Goal: Information Seeking & Learning: Learn about a topic

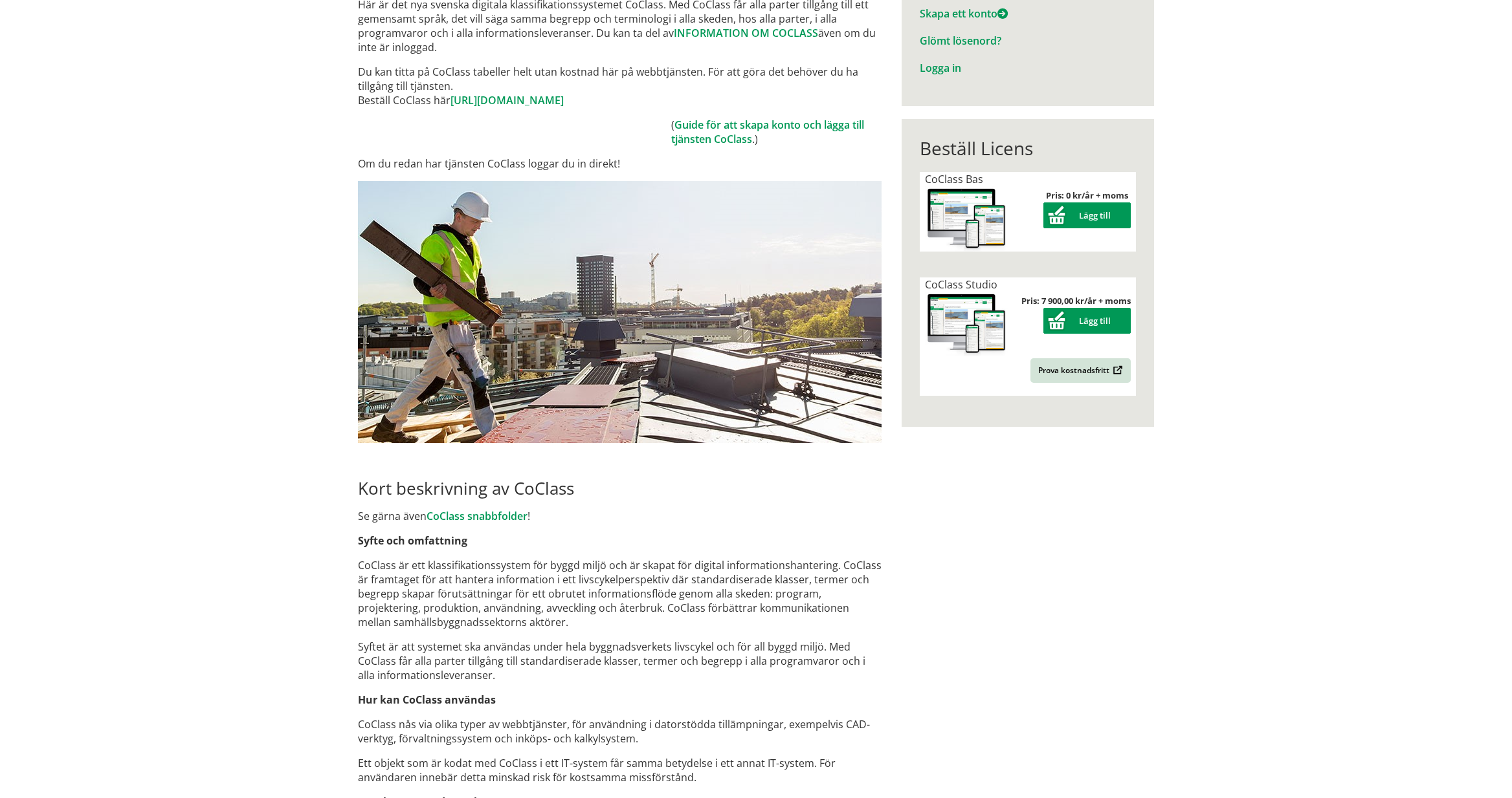
scroll to position [194, 0]
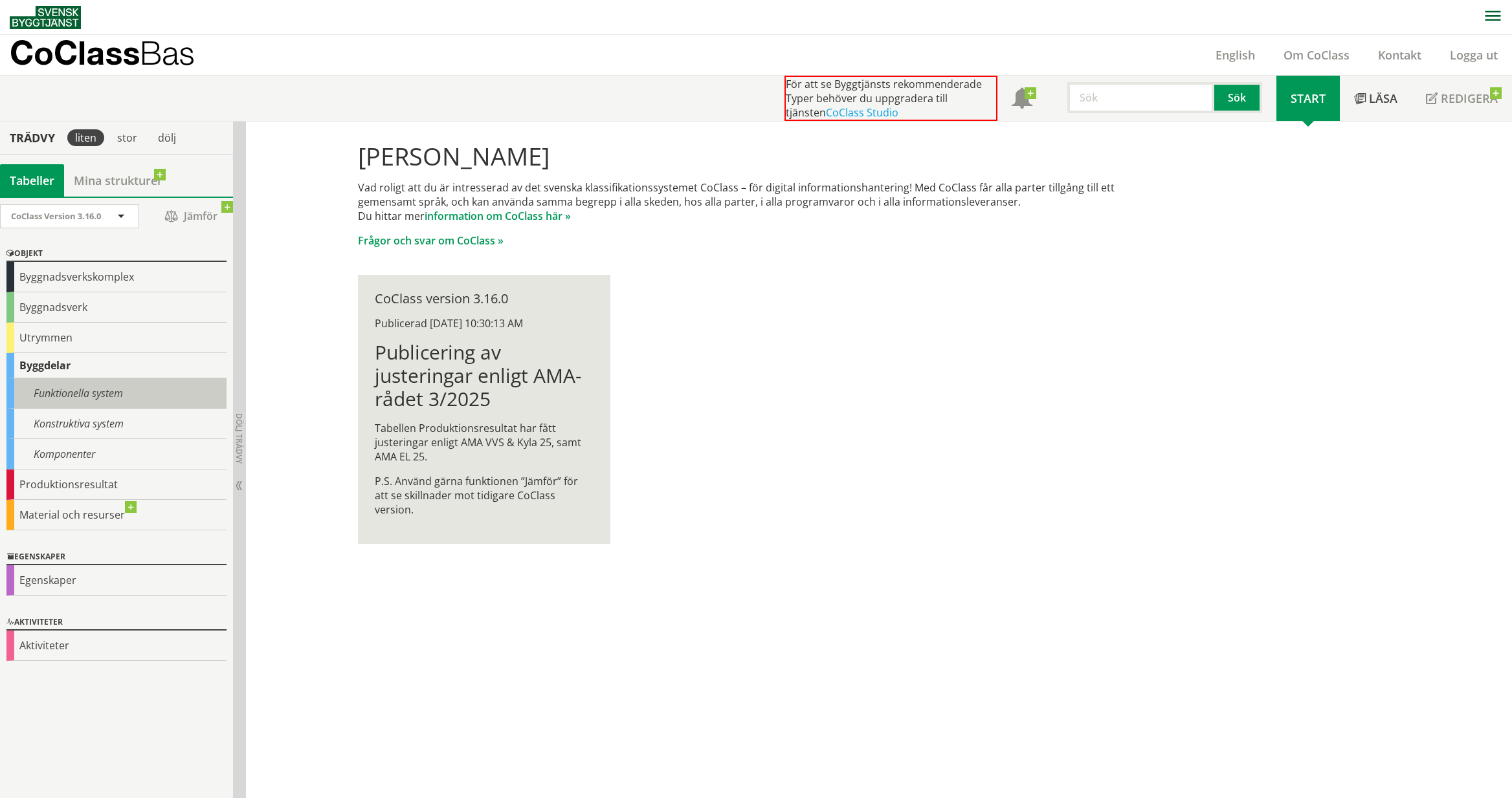
click at [85, 394] on div "Funktionella system" at bounding box center [116, 393] width 220 height 30
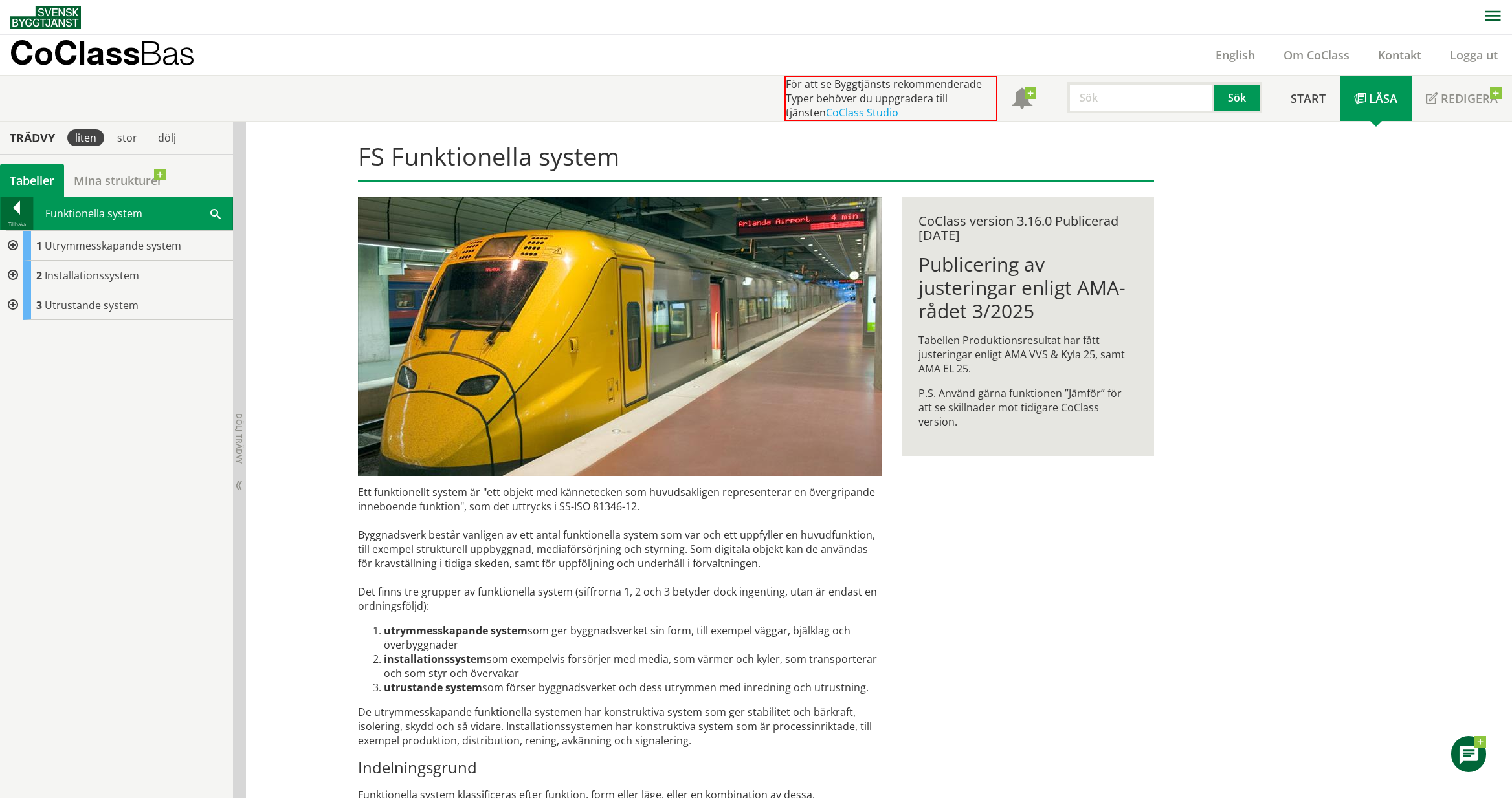
click at [18, 208] on div at bounding box center [17, 210] width 32 height 18
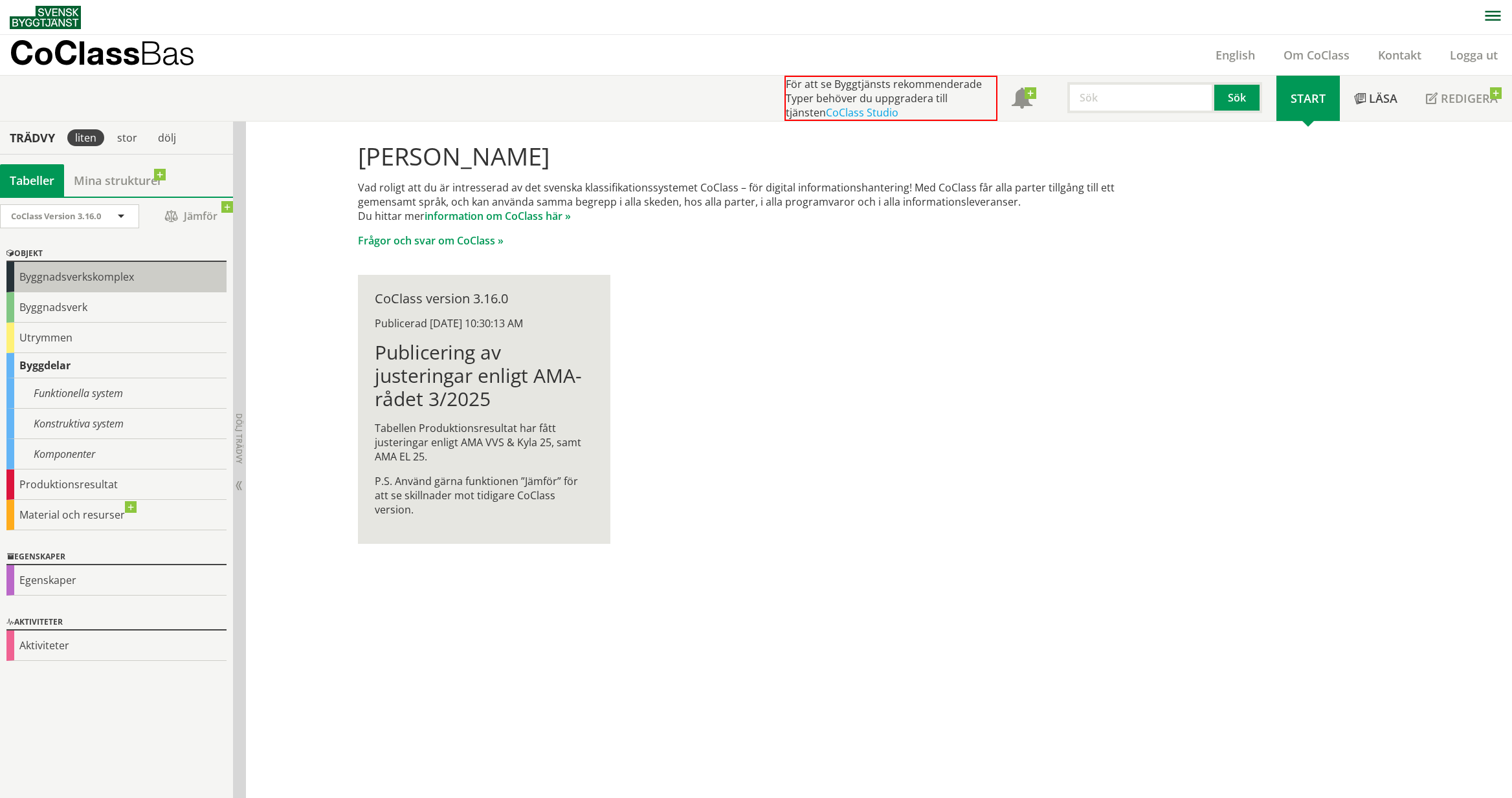
click at [70, 277] on div "Byggnadsverkskomplex" at bounding box center [116, 277] width 220 height 30
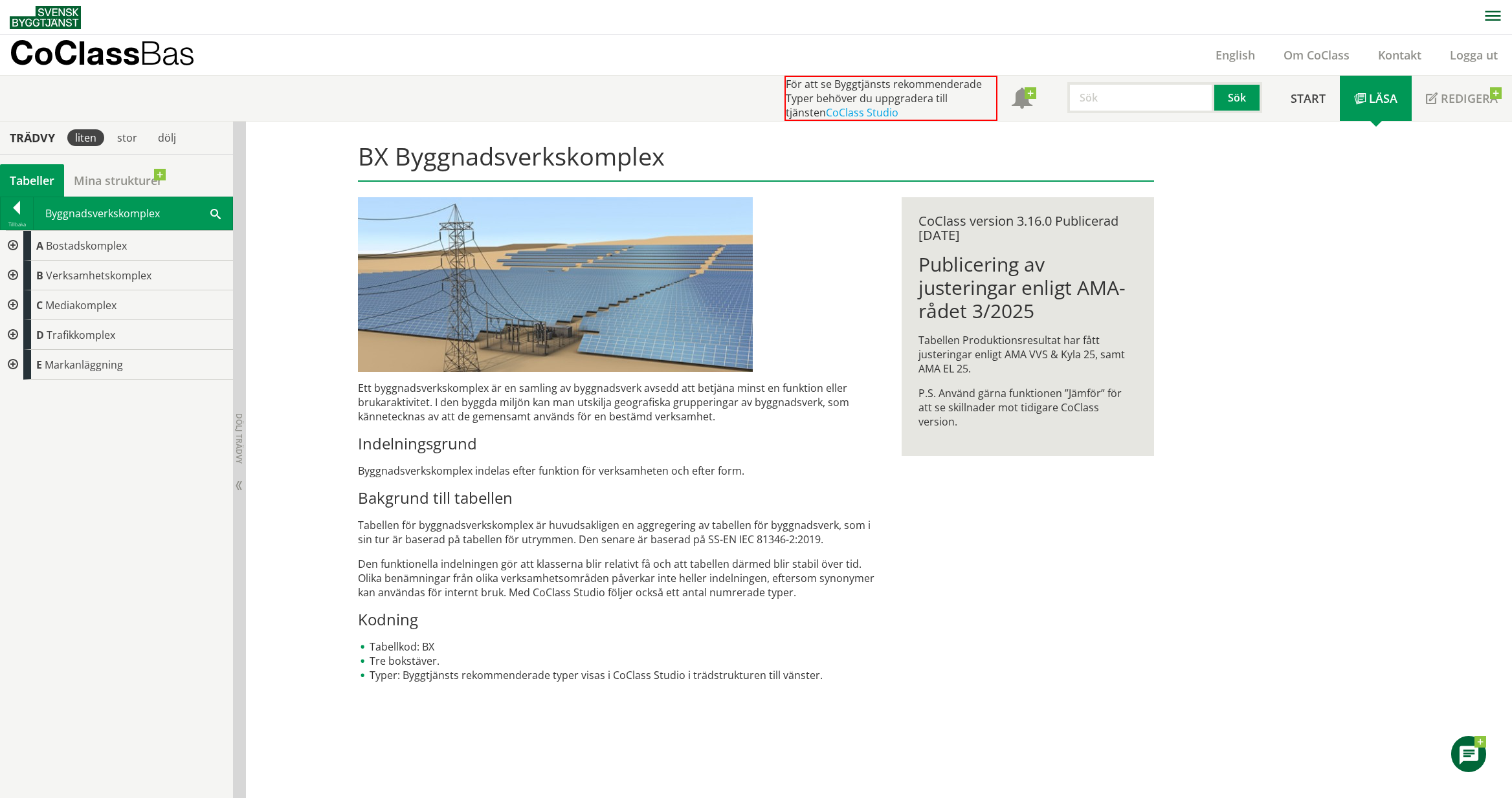
scroll to position [1, 0]
click at [14, 274] on div at bounding box center [12, 274] width 23 height 30
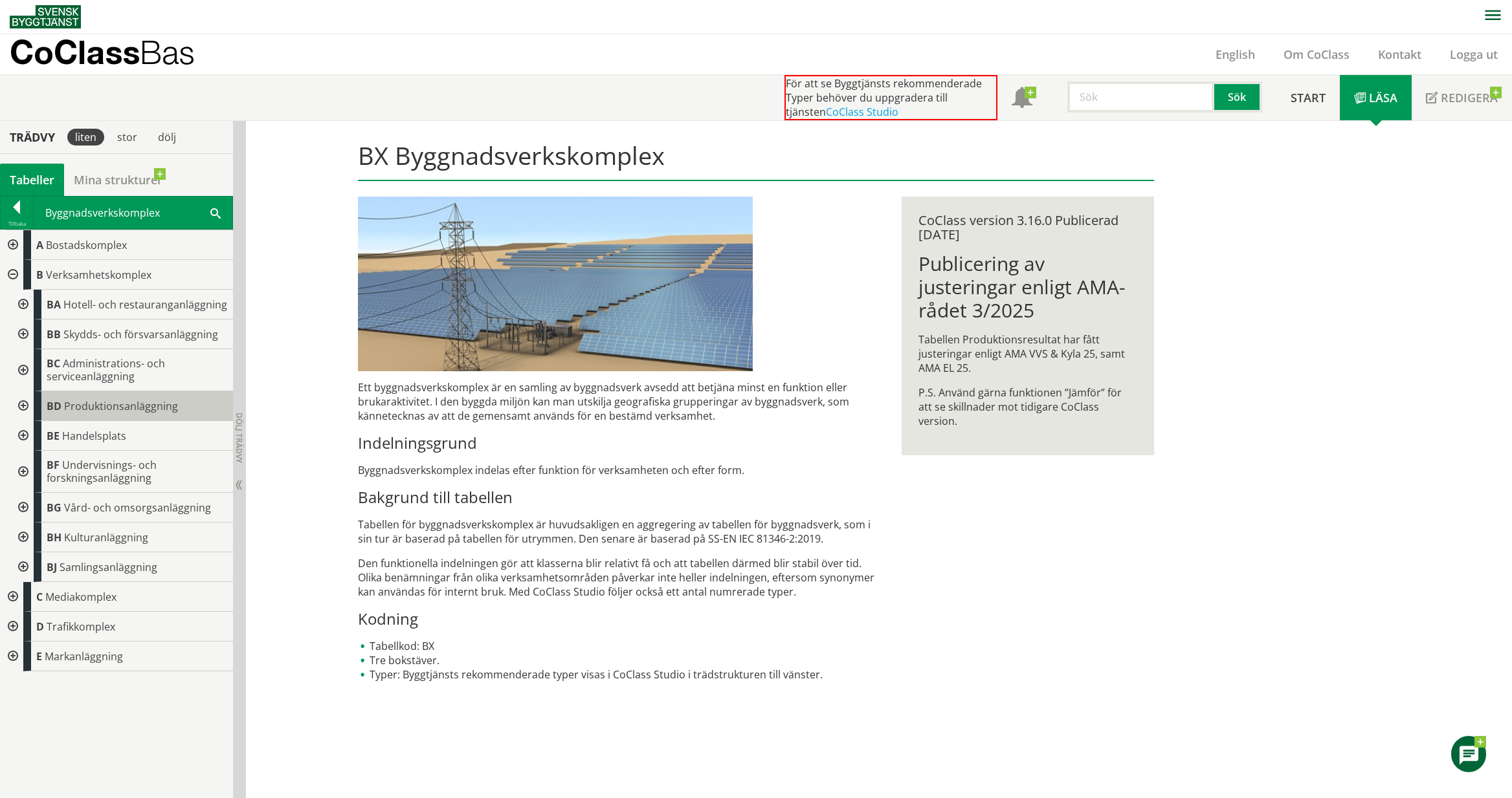
click at [129, 406] on span "Produktionsanläggning" at bounding box center [121, 406] width 114 height 14
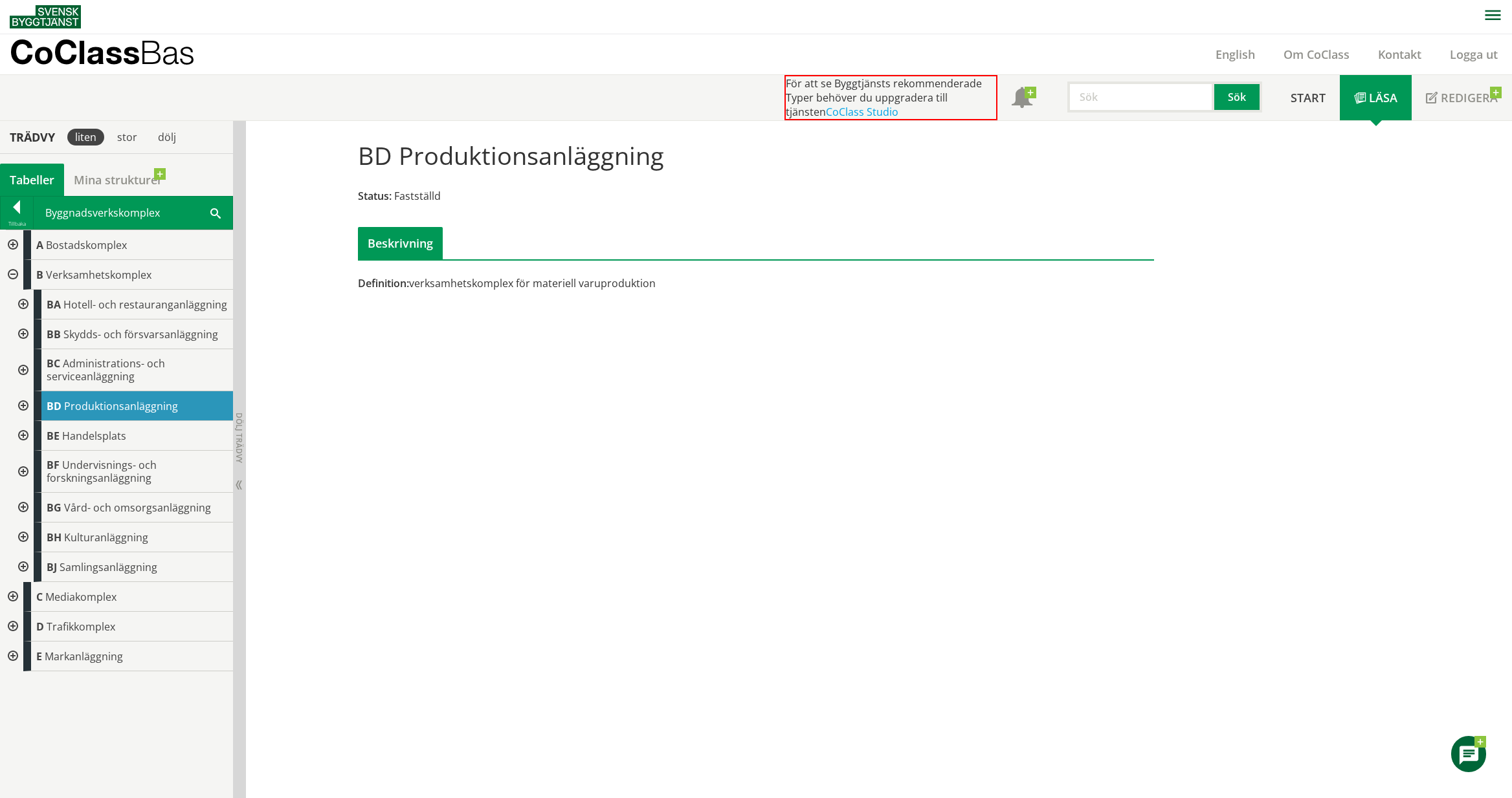
click at [25, 403] on div at bounding box center [22, 406] width 23 height 30
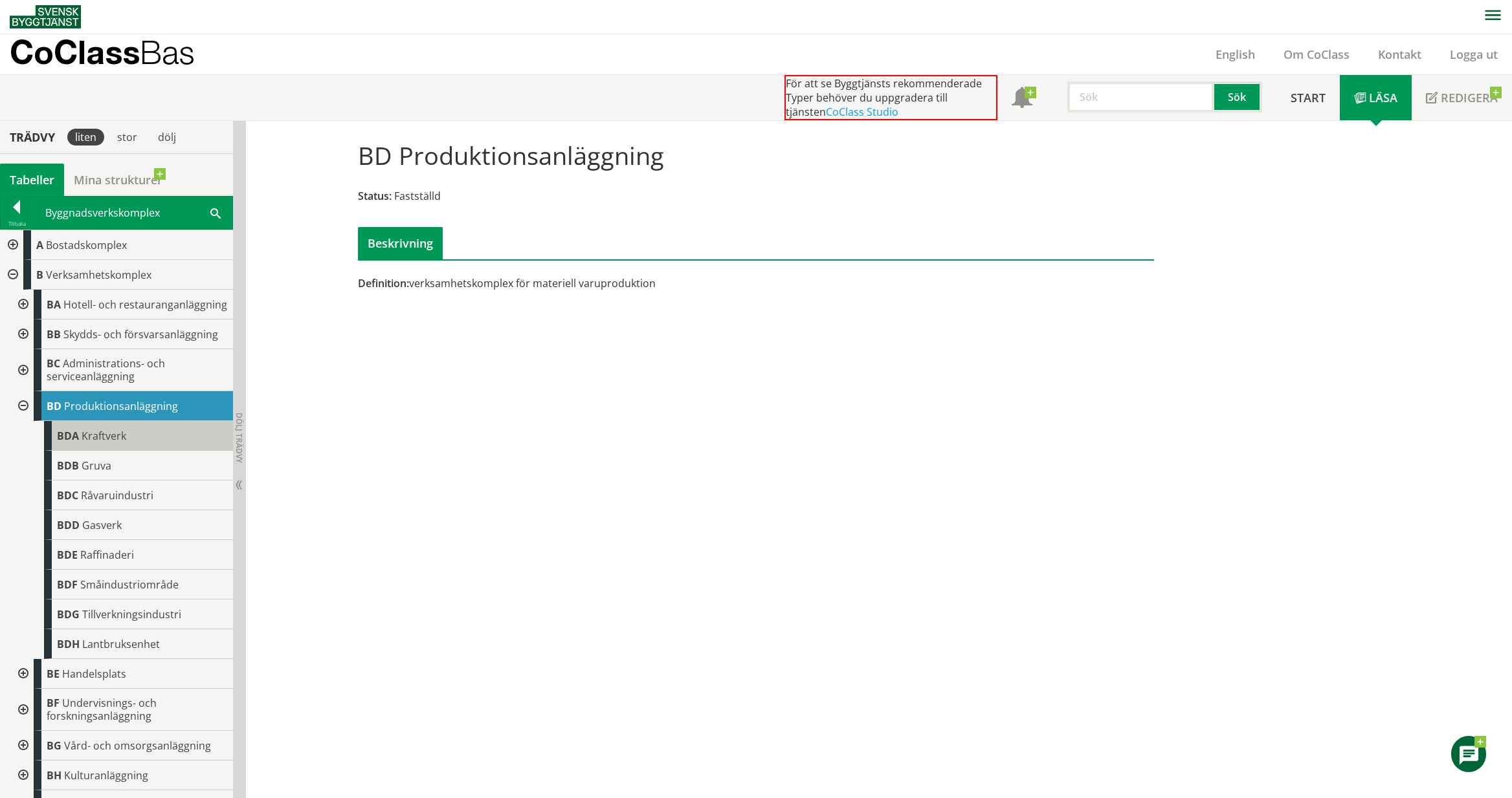
click at [80, 443] on div "BDA Kraftverk" at bounding box center [138, 436] width 189 height 30
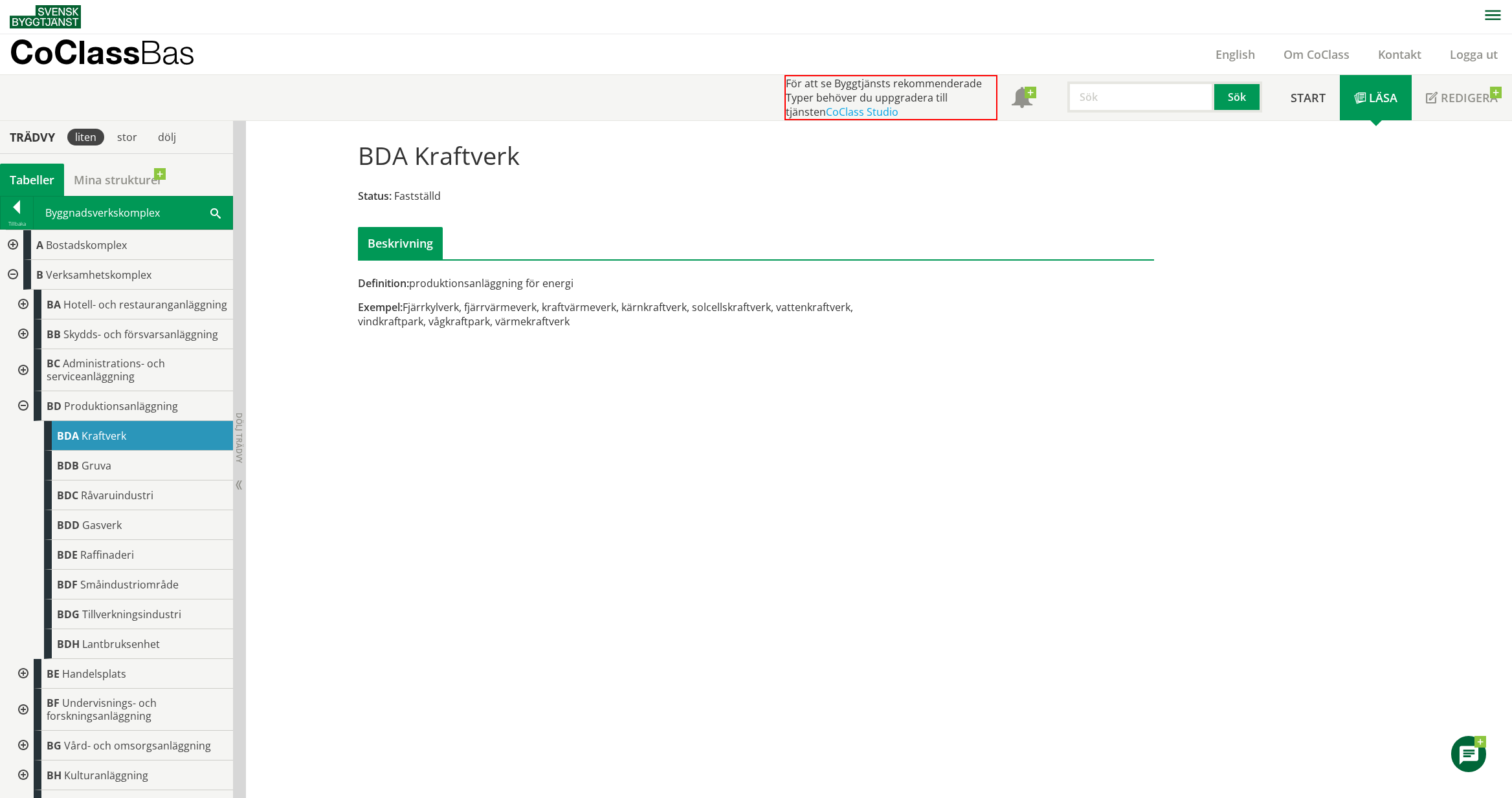
click at [25, 419] on div at bounding box center [22, 406] width 23 height 30
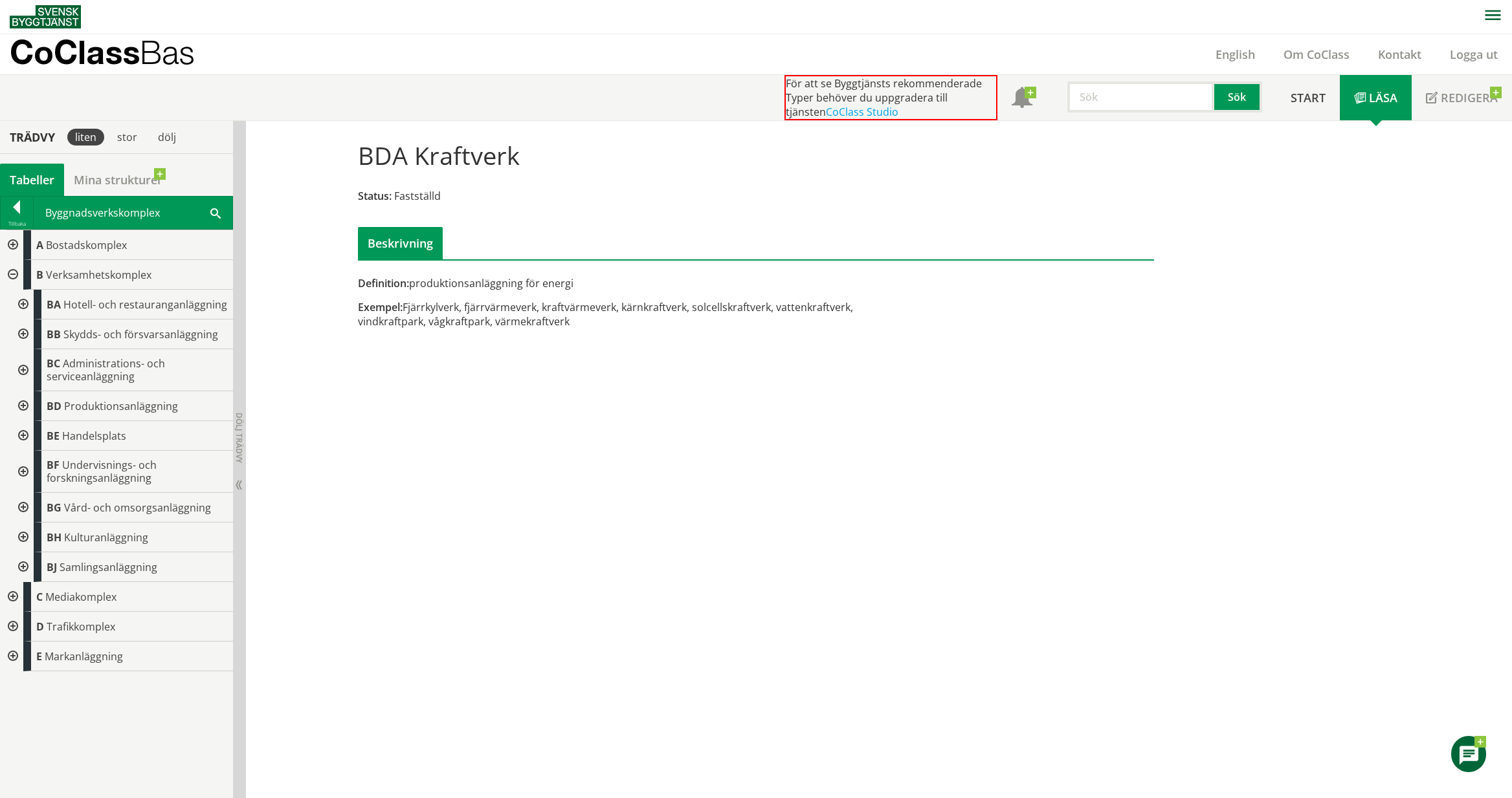
click at [12, 624] on div at bounding box center [12, 627] width 23 height 30
click at [22, 652] on div at bounding box center [22, 656] width 23 height 30
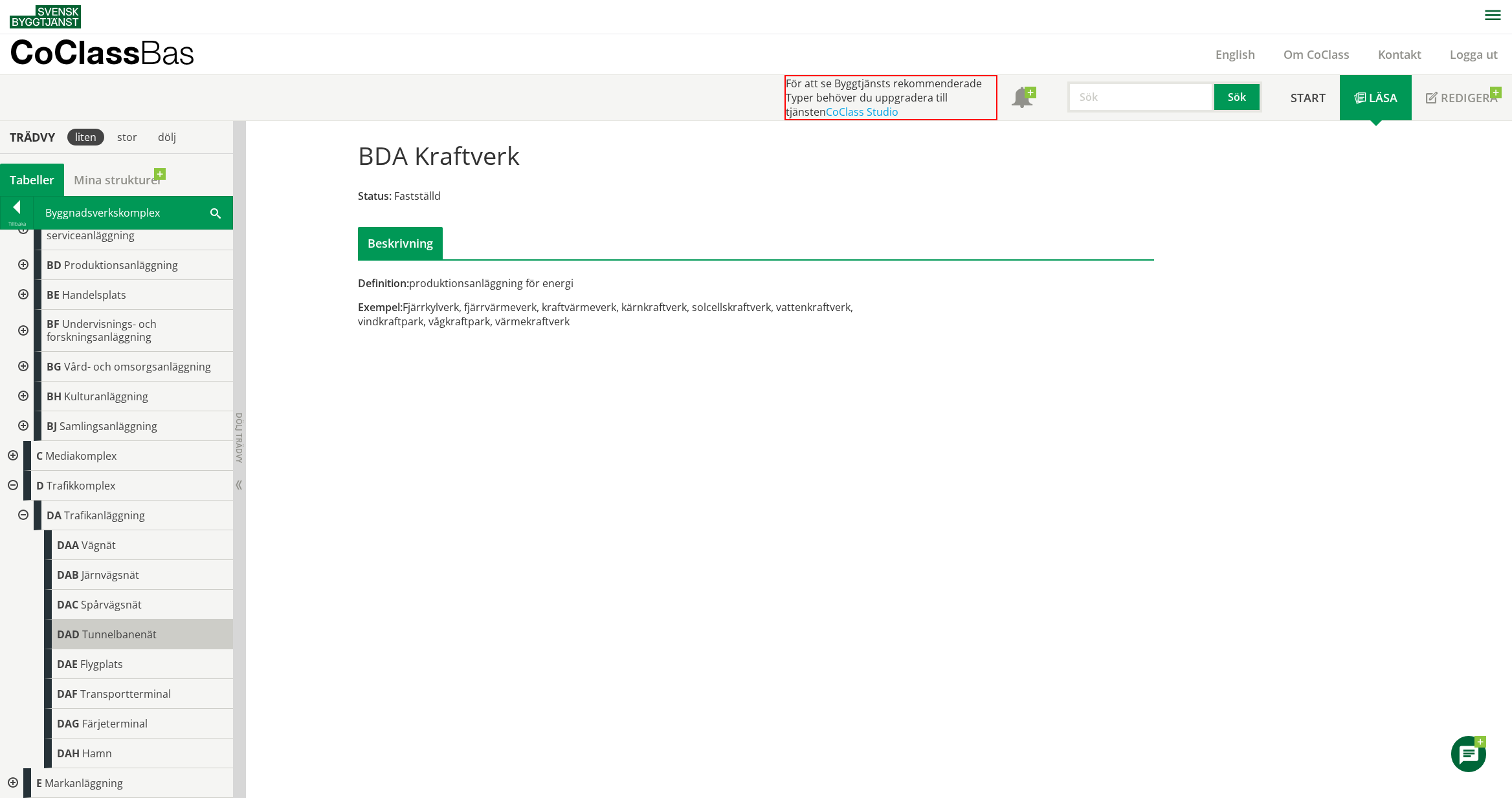
scroll to position [153, 0]
click at [78, 748] on span "DAH" at bounding box center [68, 753] width 22 height 14
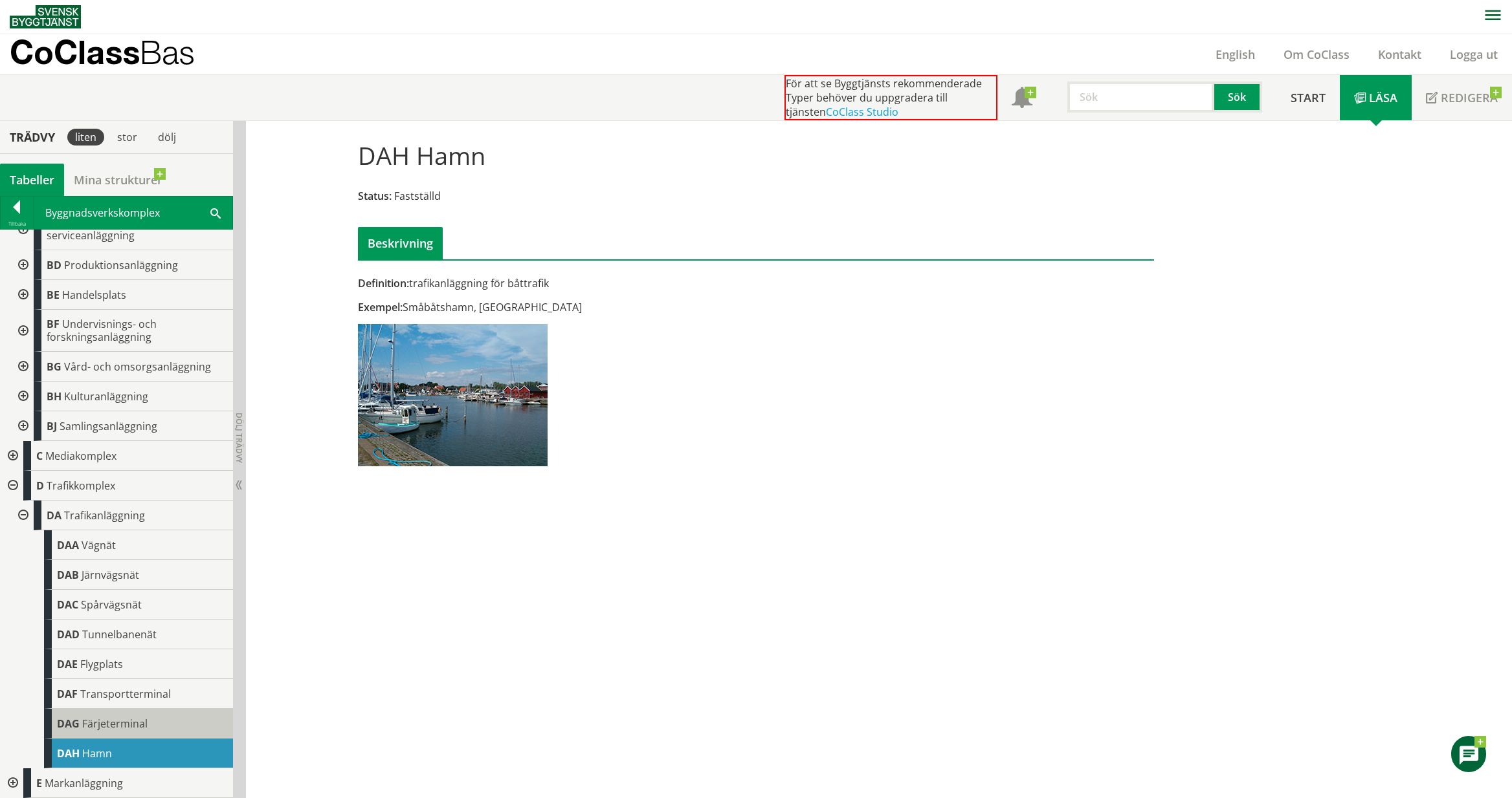
click at [86, 726] on span "Färjeterminal" at bounding box center [115, 724] width 66 height 14
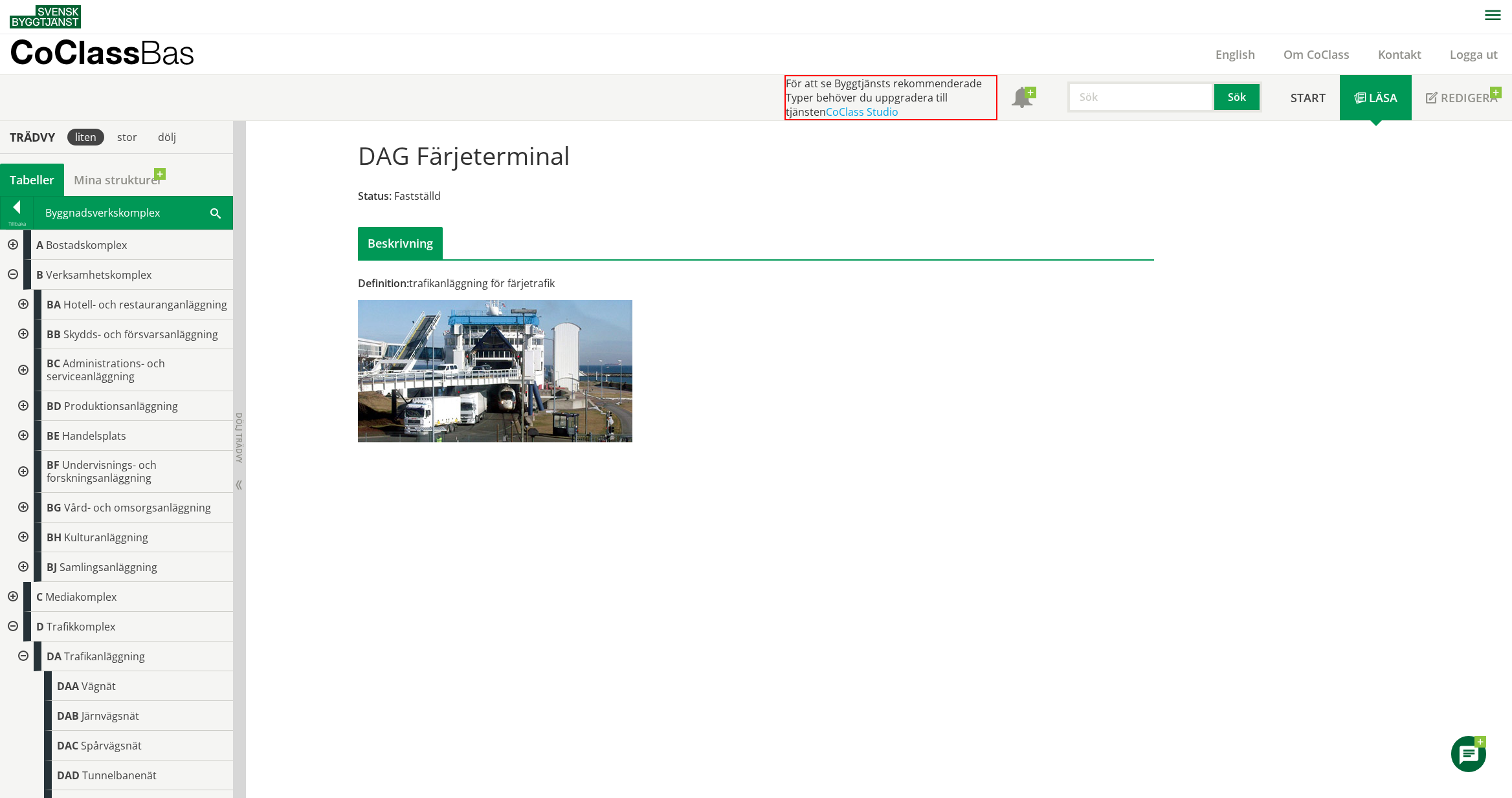
click at [22, 416] on div at bounding box center [22, 406] width 23 height 30
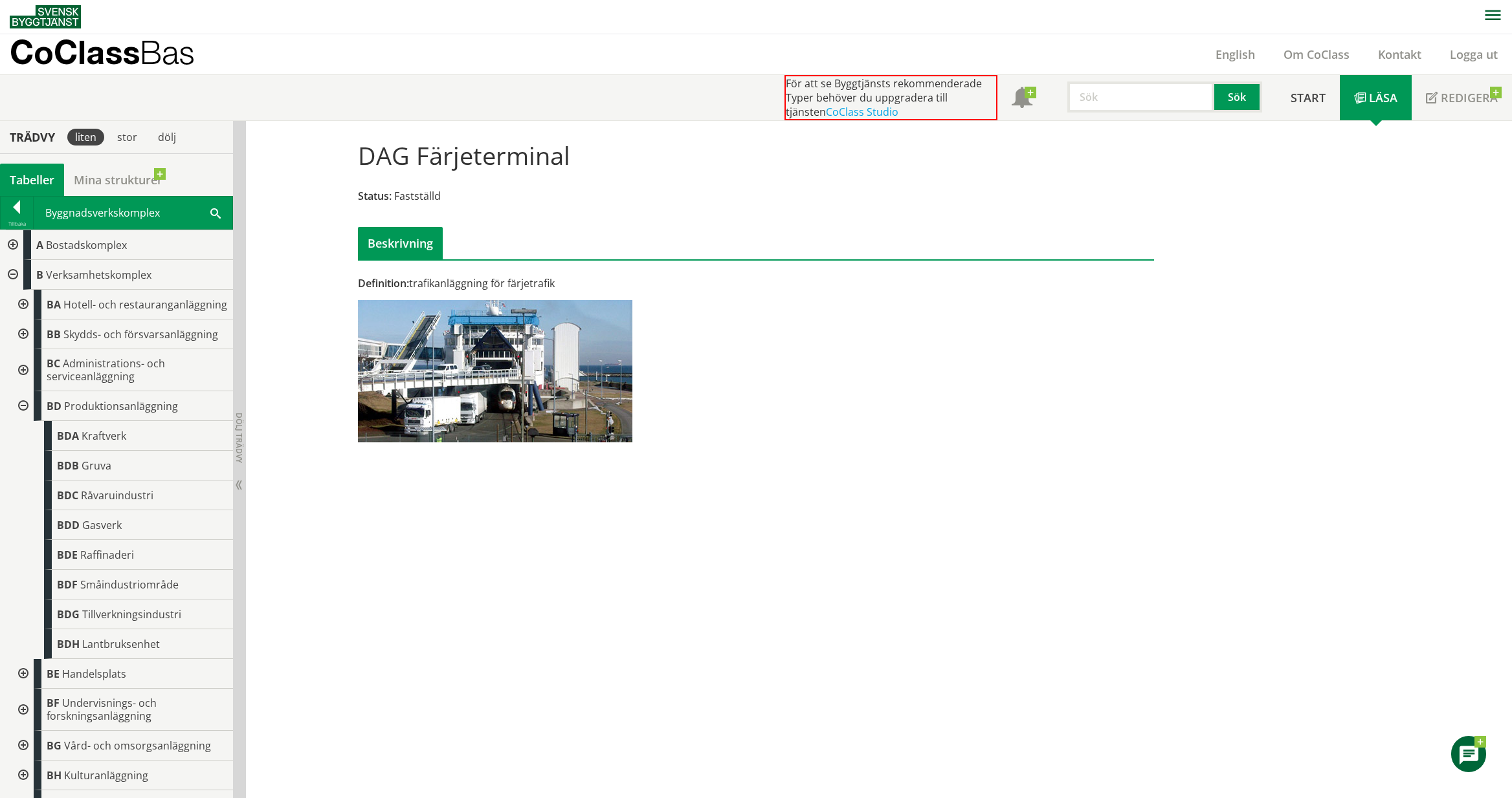
click at [22, 416] on div at bounding box center [22, 406] width 23 height 30
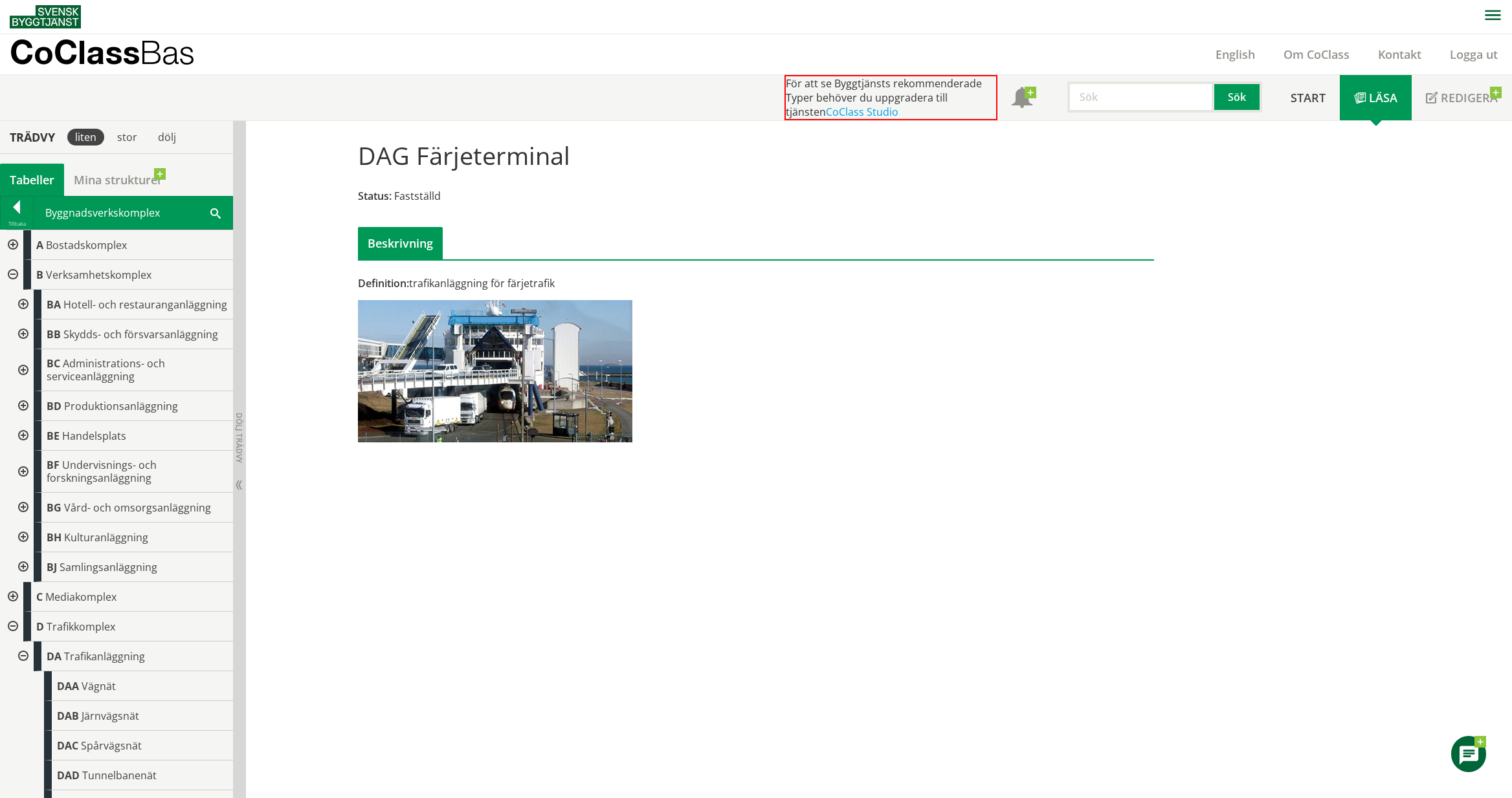
click at [25, 412] on div at bounding box center [22, 406] width 23 height 30
